Goal: Find specific fact: Find specific fact

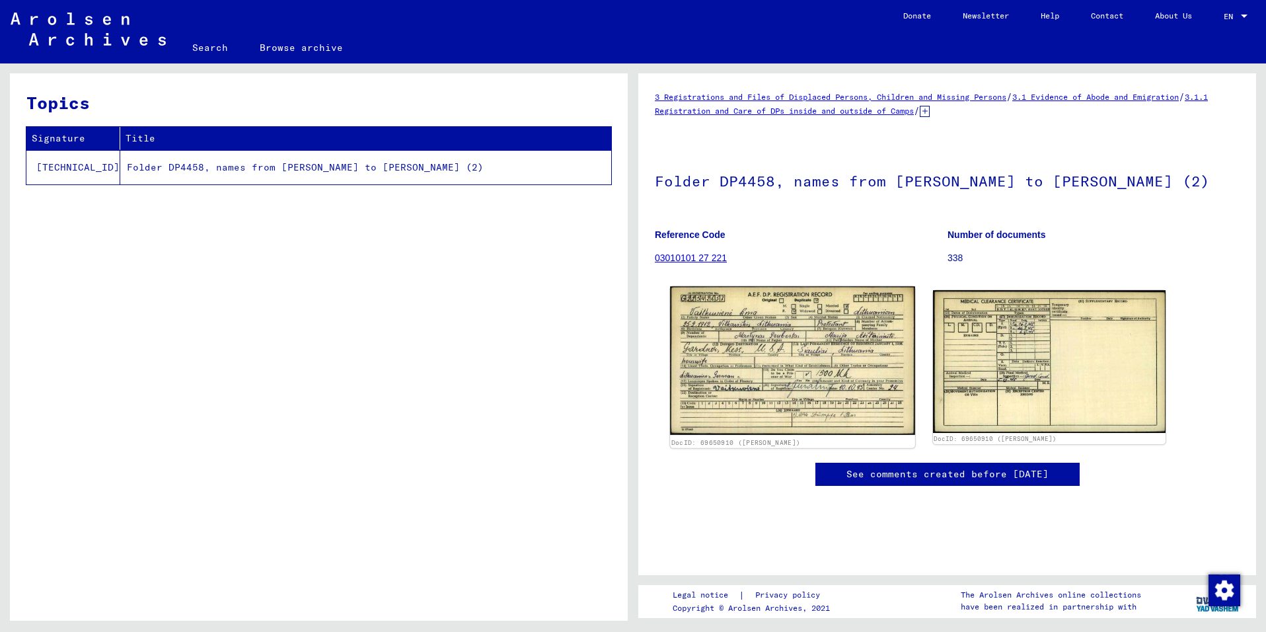
click at [750, 372] on img at bounding box center [792, 360] width 244 height 149
click at [749, 372] on img at bounding box center [792, 360] width 244 height 149
click at [747, 373] on img at bounding box center [792, 360] width 244 height 149
drag, startPoint x: 750, startPoint y: 408, endPoint x: 760, endPoint y: 408, distance: 9.9
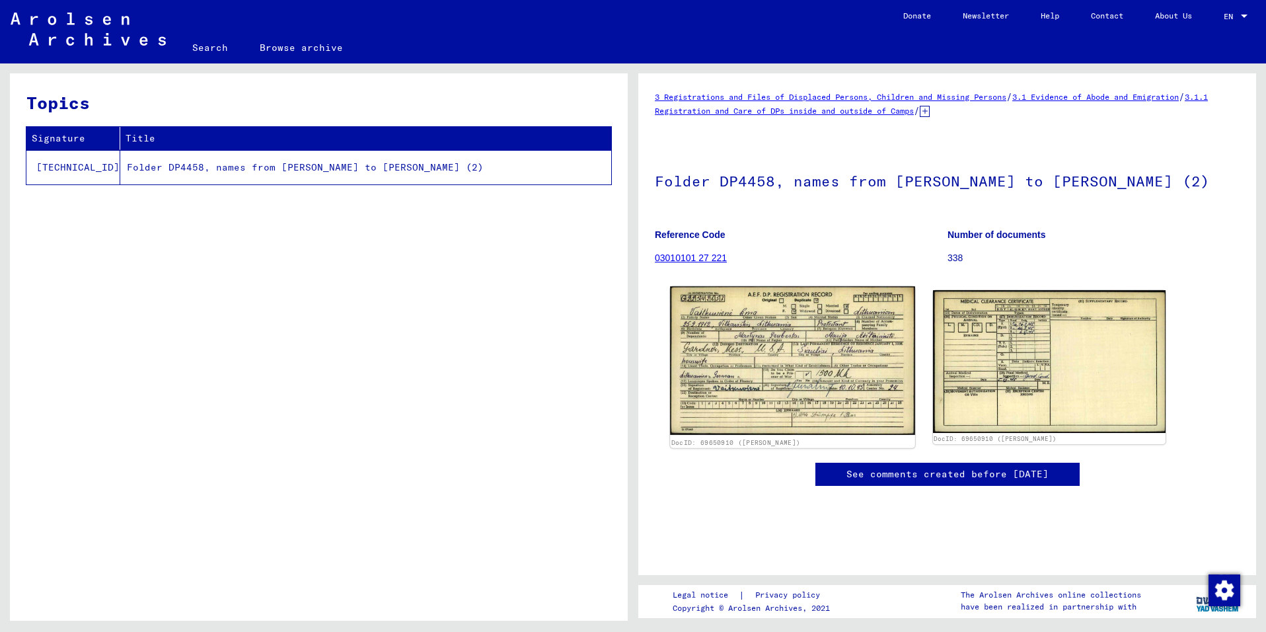
click at [750, 408] on img at bounding box center [792, 360] width 244 height 149
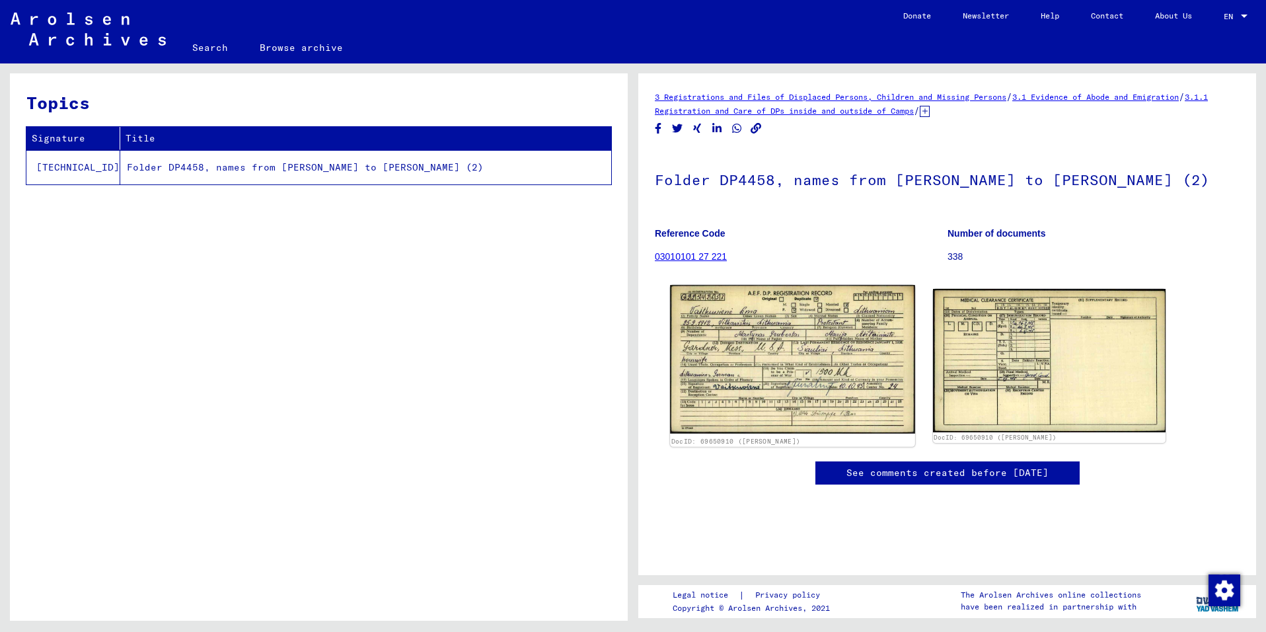
click at [784, 389] on img at bounding box center [792, 359] width 244 height 149
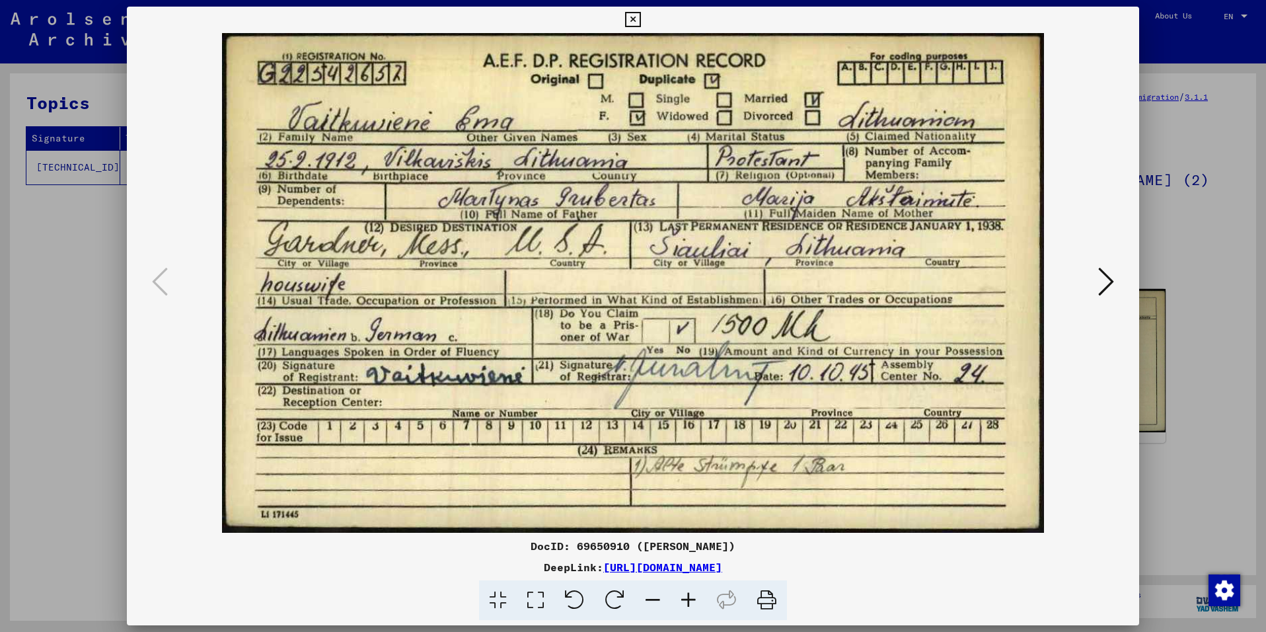
click at [595, 546] on div "DocID: 69650910 ([PERSON_NAME])" at bounding box center [633, 546] width 1013 height 16
copy div "69650910"
drag, startPoint x: 633, startPoint y: 18, endPoint x: 733, endPoint y: 203, distance: 209.9
click at [633, 18] on icon at bounding box center [632, 20] width 15 height 16
